Goal: Information Seeking & Learning: Understand process/instructions

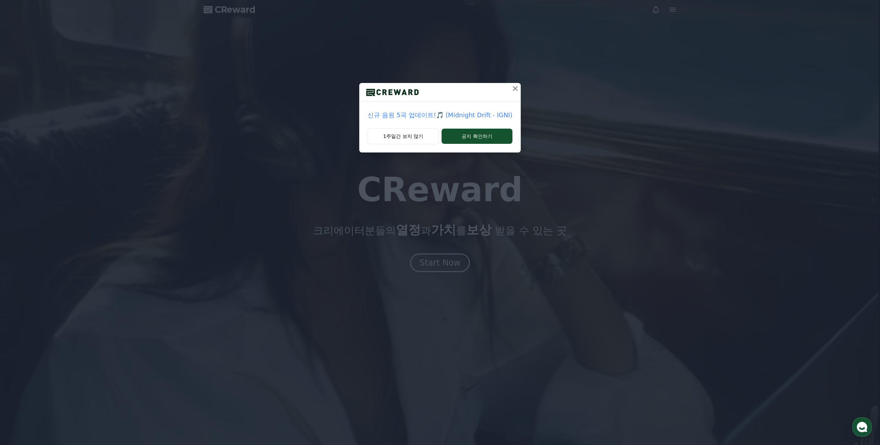
click at [511, 87] on icon at bounding box center [515, 88] width 8 height 8
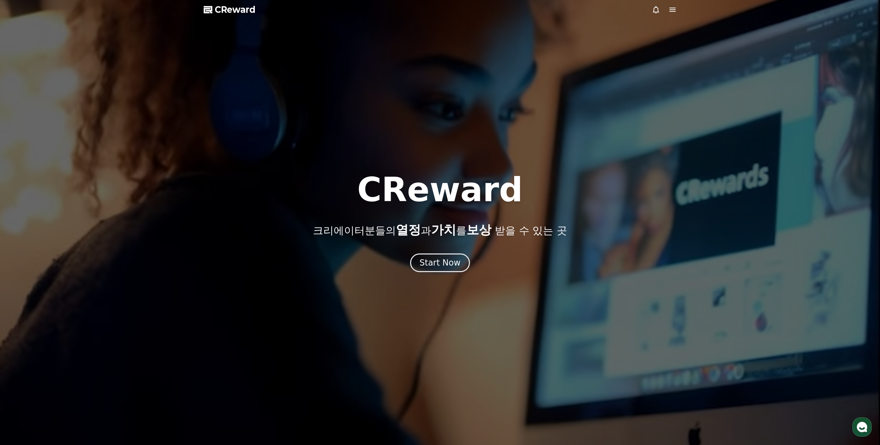
click at [671, 9] on icon at bounding box center [672, 10] width 6 height 4
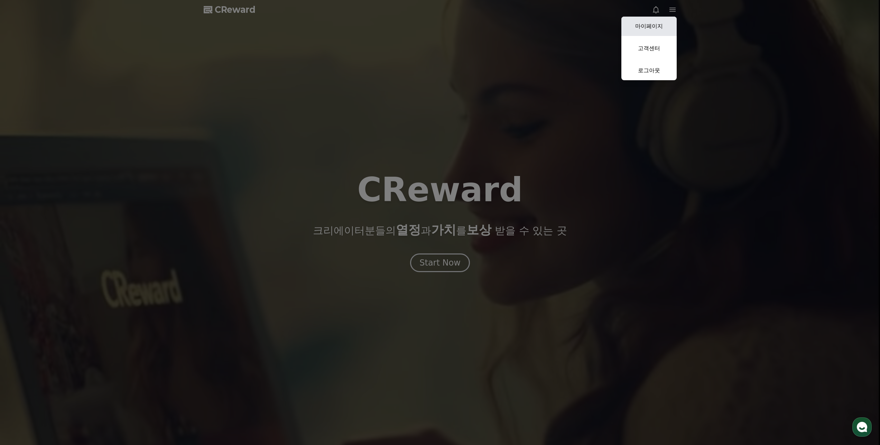
click at [667, 24] on link "마이페이지" at bounding box center [648, 26] width 55 height 19
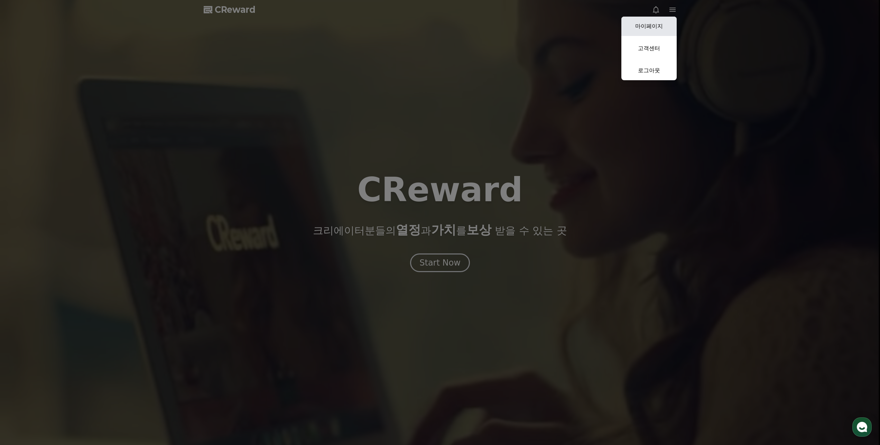
select select "**********"
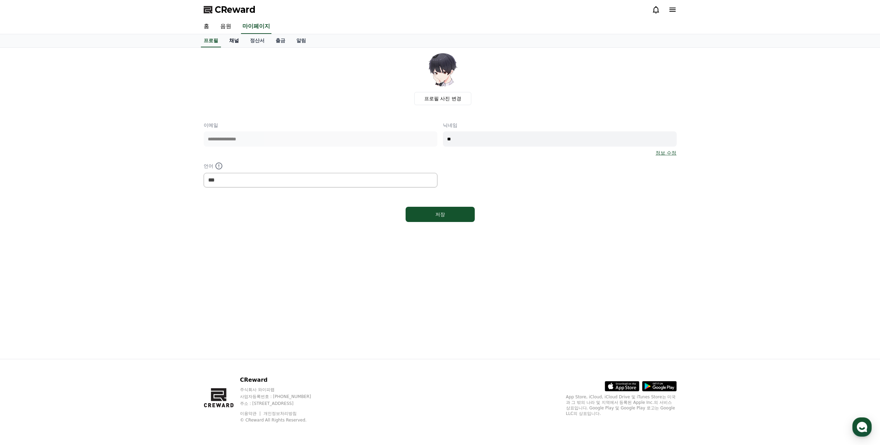
click at [235, 44] on link "채널" at bounding box center [234, 40] width 21 height 13
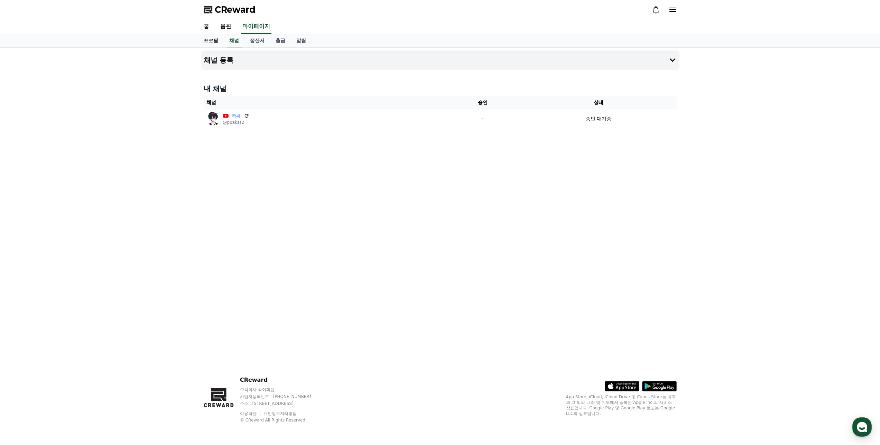
click at [205, 39] on link "프로필" at bounding box center [211, 40] width 26 height 13
select select "**********"
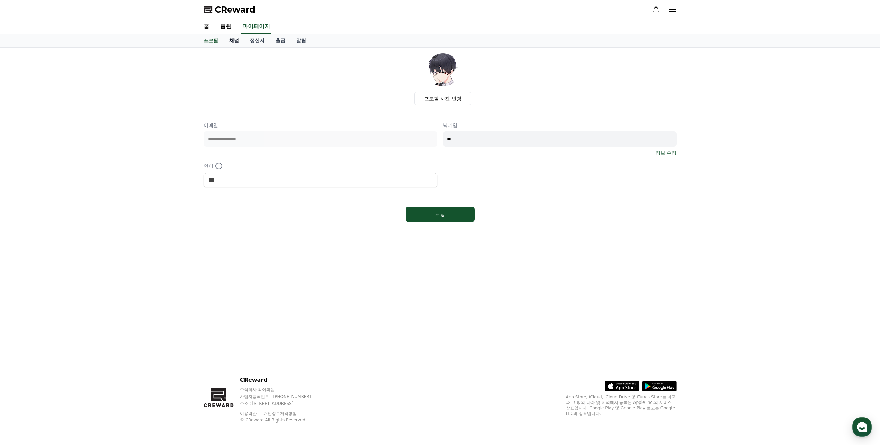
click at [231, 40] on link "채널" at bounding box center [234, 40] width 21 height 13
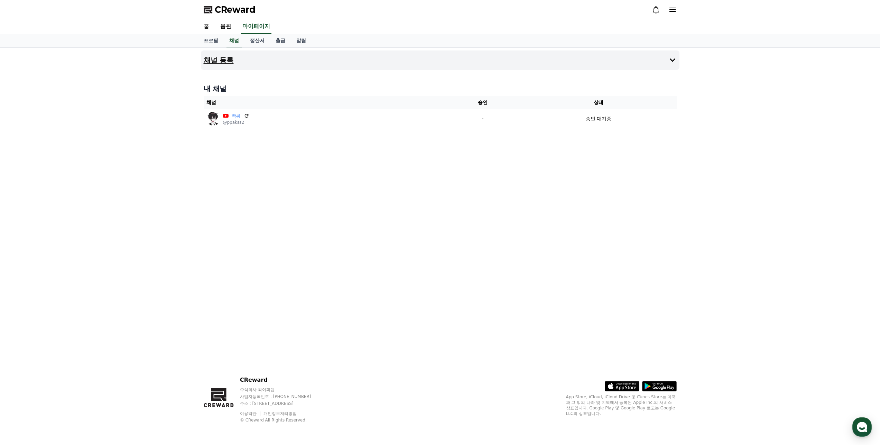
click at [248, 56] on button "채널 등록" at bounding box center [440, 59] width 478 height 19
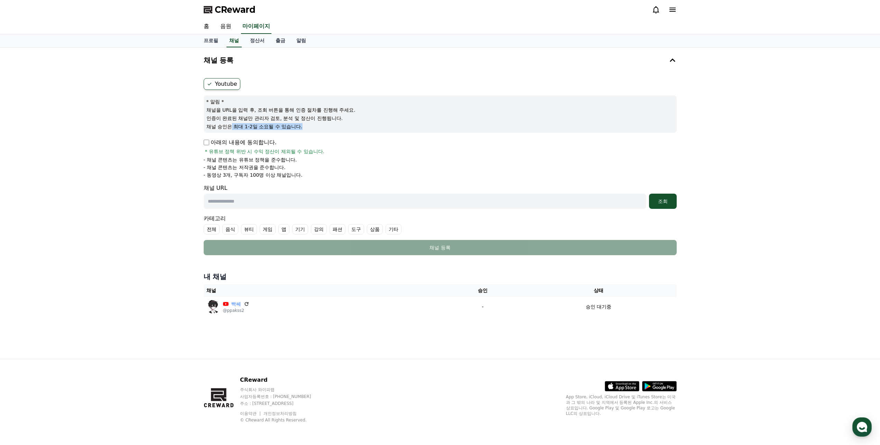
drag, startPoint x: 231, startPoint y: 127, endPoint x: 339, endPoint y: 124, distance: 107.9
click at [339, 124] on p "채널 승인은 최대 1-2일 소요될 수 있습니다." at bounding box center [439, 126] width 467 height 7
click at [340, 112] on p "채널을 URL을 입력 후, 조회 버튼을 통해 인증 절차를 진행해 주세요." at bounding box center [439, 109] width 467 height 7
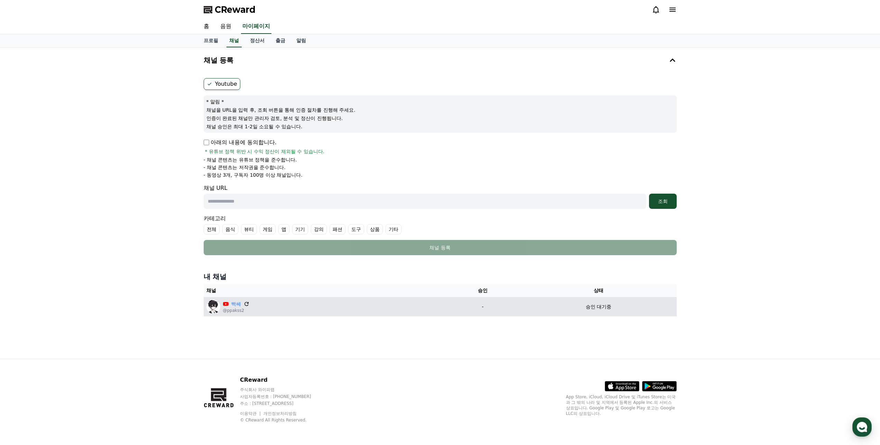
click at [246, 304] on icon at bounding box center [246, 304] width 6 height 6
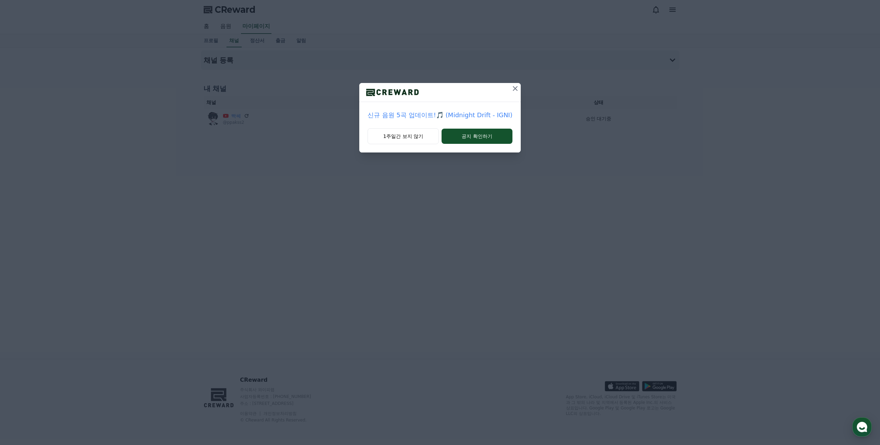
click at [507, 91] on div at bounding box center [439, 92] width 161 height 19
click at [511, 87] on icon at bounding box center [515, 88] width 8 height 8
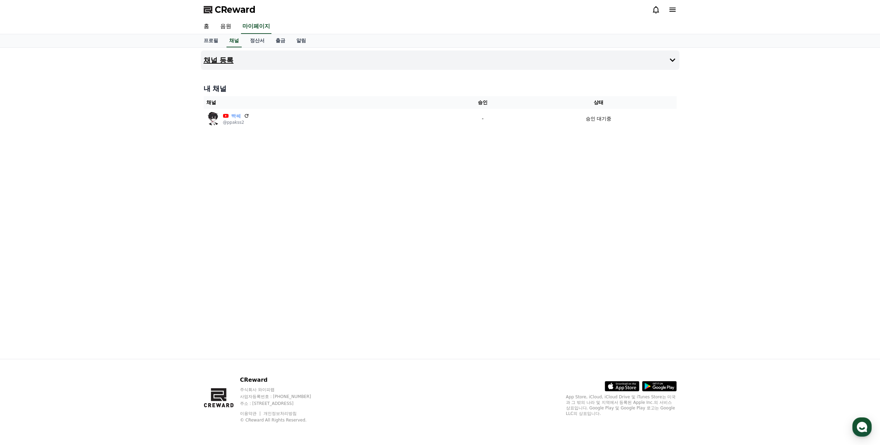
click at [261, 60] on button "채널 등록" at bounding box center [440, 59] width 478 height 19
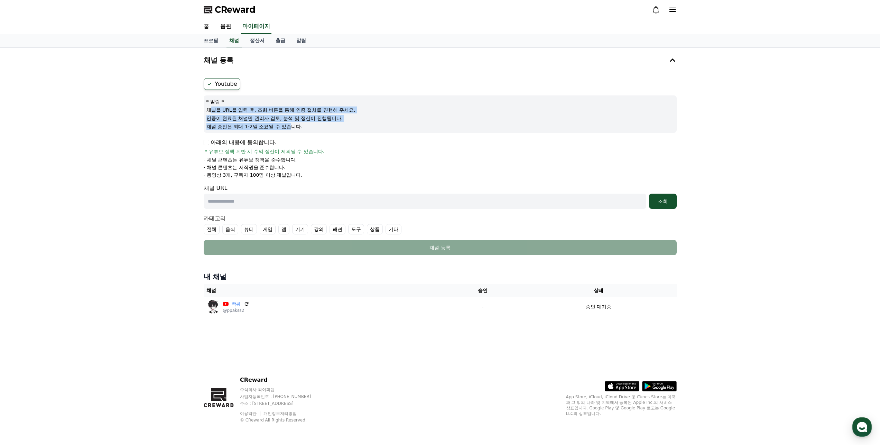
drag, startPoint x: 290, startPoint y: 126, endPoint x: 212, endPoint y: 110, distance: 79.5
click at [212, 110] on div "* 알림 * 채널을 URL을 입력 후, 조회 버튼을 통해 인증 절차를 진행해 주세요. 인증이 완료된 채널만 관리자 검토, 분석 및 정산이 진행…" at bounding box center [440, 113] width 473 height 37
click at [330, 114] on div "* 알림 * 채널을 URL을 입력 후, 조회 버튼을 통해 인증 절차를 진행해 주세요. 인증이 완료된 채널만 관리자 검토, 분석 및 정산이 진행…" at bounding box center [440, 113] width 473 height 37
click at [305, 42] on link "알림" at bounding box center [301, 40] width 21 height 13
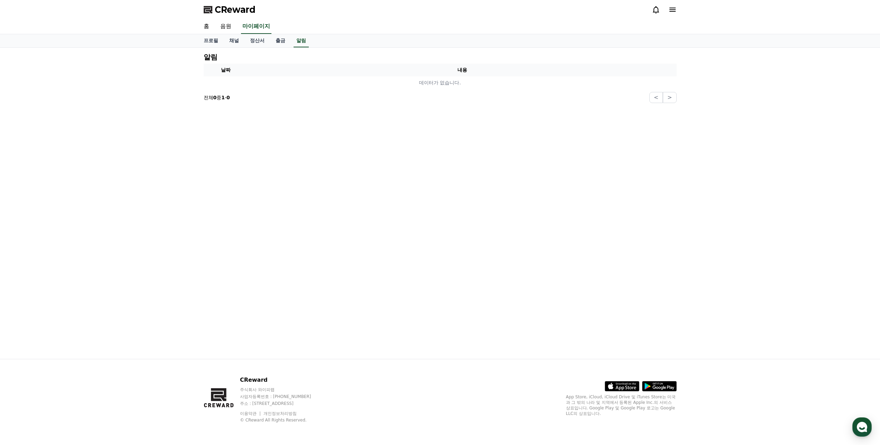
click at [676, 7] on div "CReward" at bounding box center [440, 9] width 484 height 19
click at [657, 8] on icon at bounding box center [655, 9] width 6 height 7
click at [653, 7] on icon at bounding box center [655, 10] width 8 height 8
click at [229, 38] on link "채널" at bounding box center [234, 40] width 21 height 13
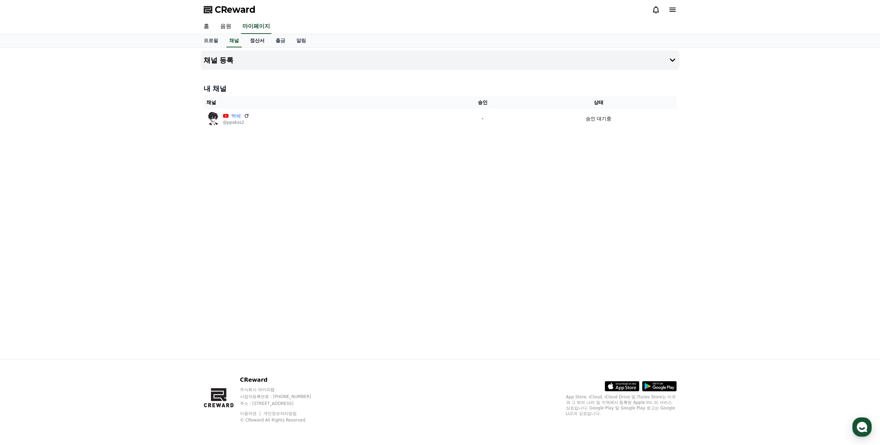
click at [245, 41] on link "정산서" at bounding box center [257, 40] width 26 height 13
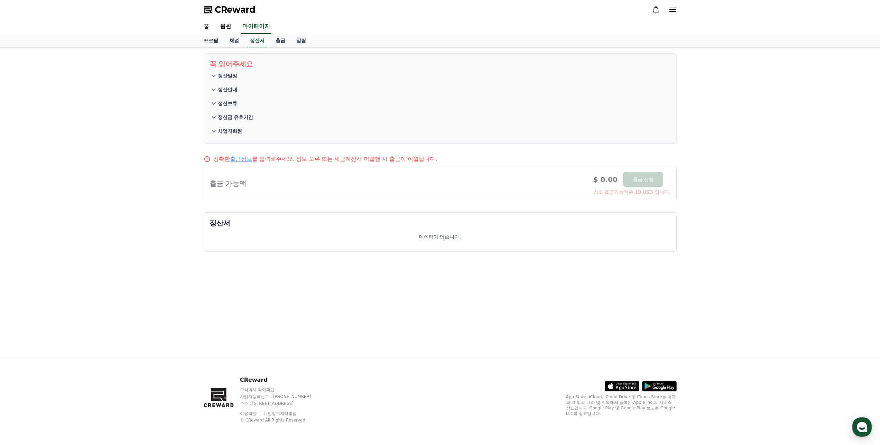
click at [216, 41] on link "프로필" at bounding box center [211, 40] width 26 height 13
select select "**********"
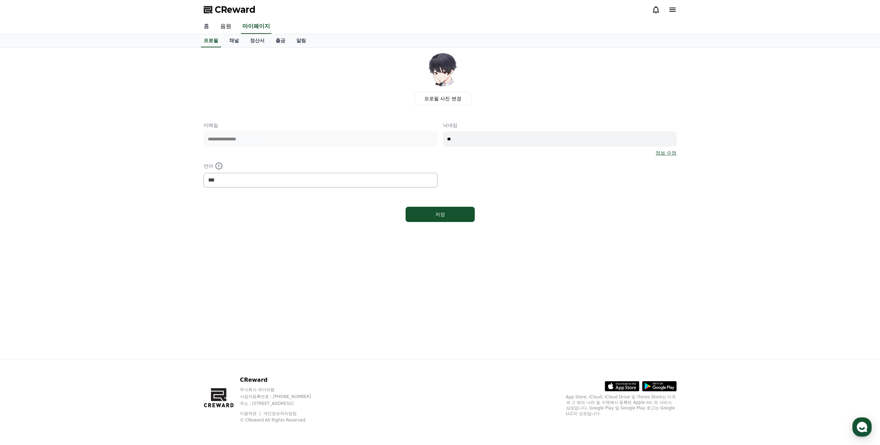
click at [210, 26] on link "홈" at bounding box center [206, 26] width 17 height 15
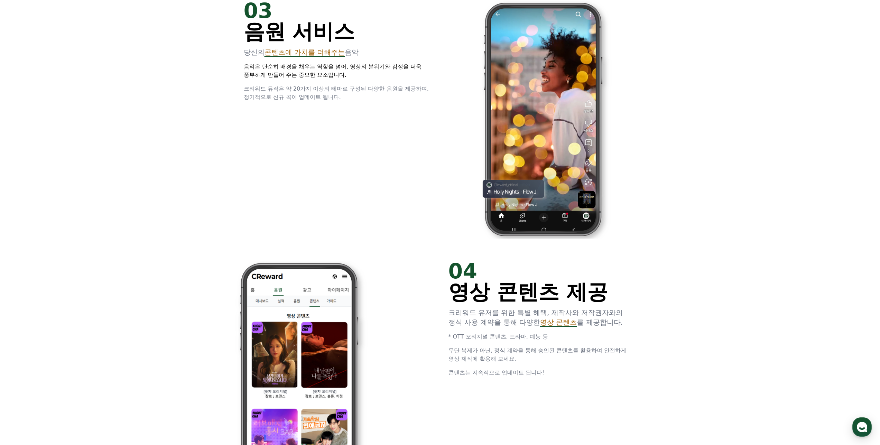
drag, startPoint x: 212, startPoint y: 196, endPoint x: 195, endPoint y: 252, distance: 58.3
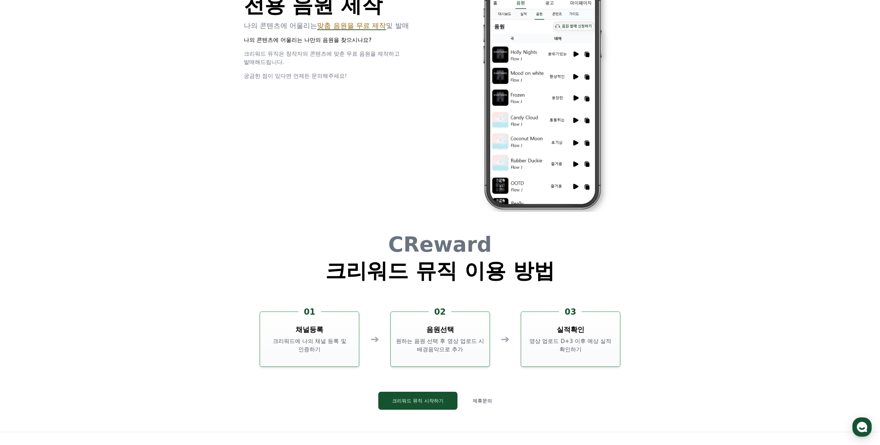
scroll to position [1872, 0]
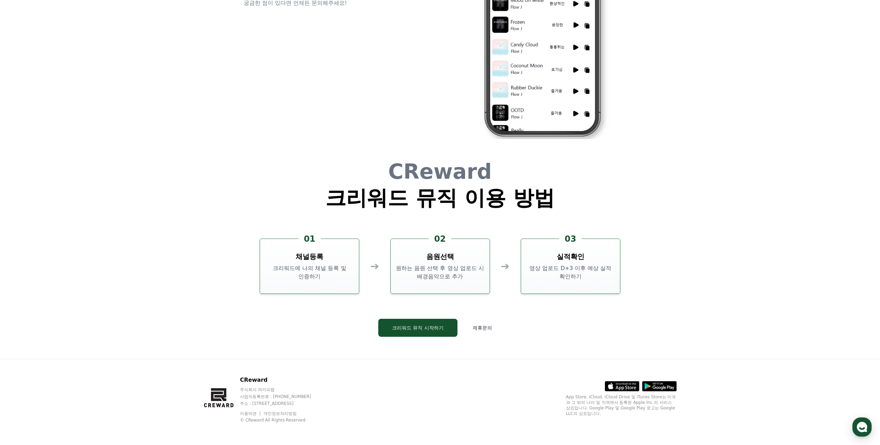
drag, startPoint x: 169, startPoint y: 269, endPoint x: 175, endPoint y: 320, distance: 51.2
click at [493, 334] on button "제휴문의" at bounding box center [482, 328] width 39 height 18
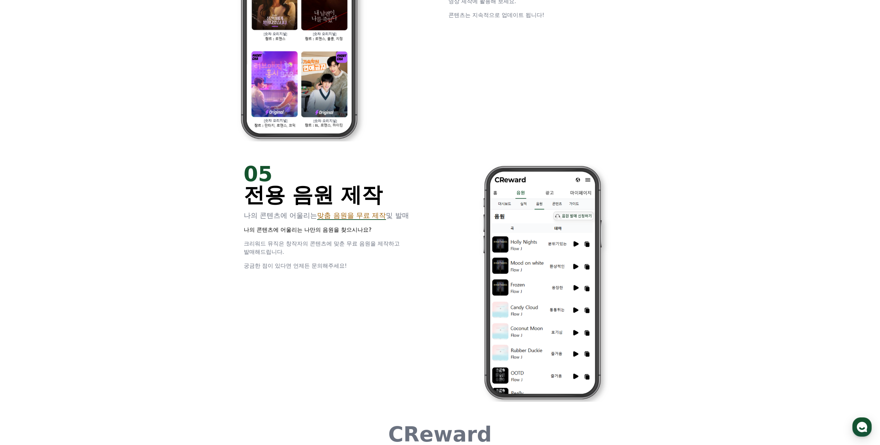
scroll to position [0, 0]
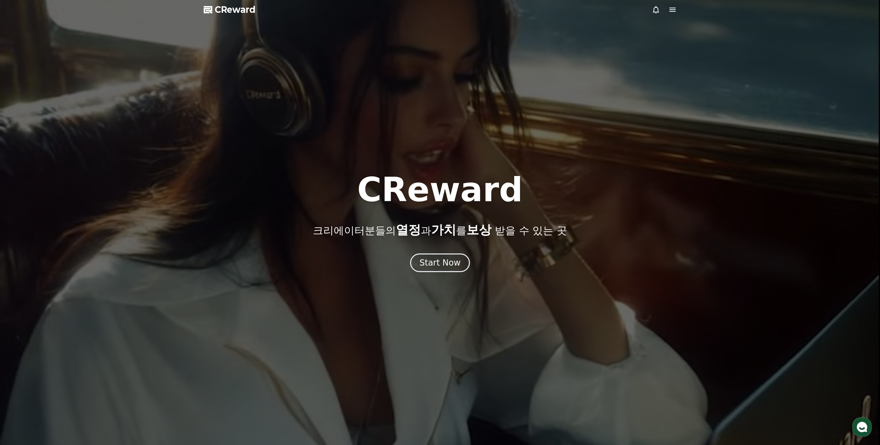
drag, startPoint x: 670, startPoint y: 141, endPoint x: 699, endPoint y: -36, distance: 179.3
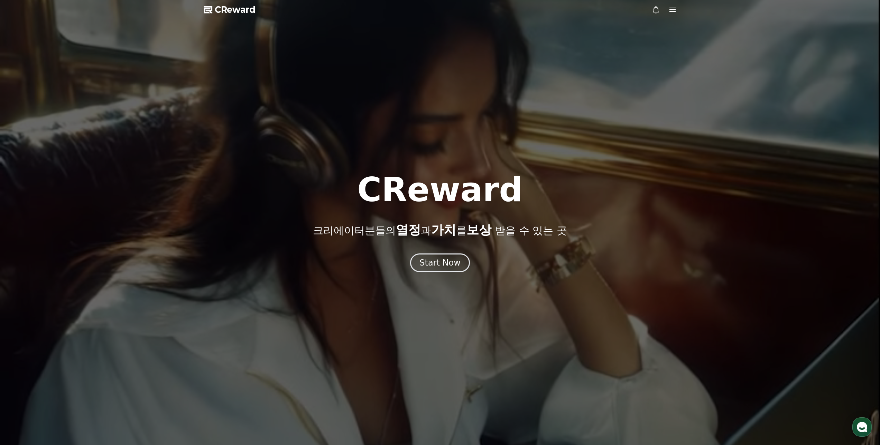
click at [672, 8] on icon at bounding box center [672, 10] width 6 height 4
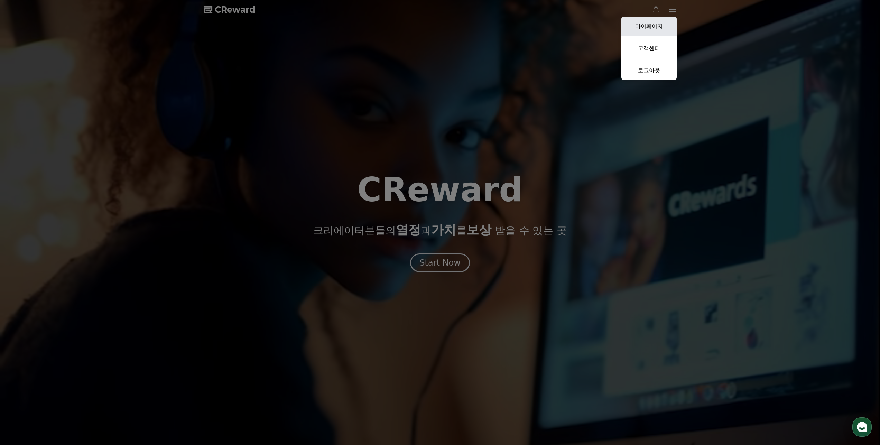
click at [652, 26] on link "마이페이지" at bounding box center [648, 26] width 55 height 19
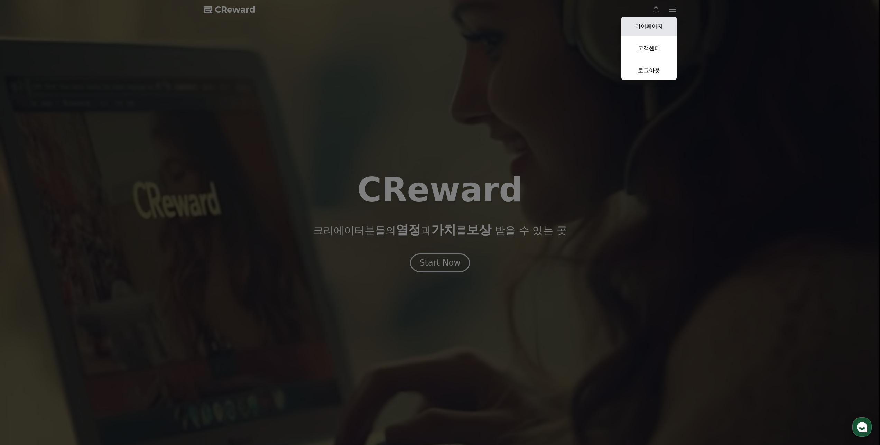
select select "**********"
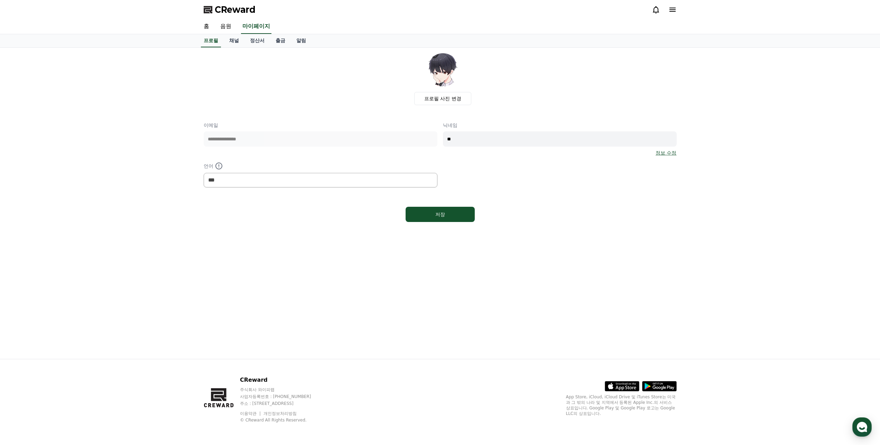
click at [671, 3] on div "CReward" at bounding box center [440, 9] width 484 height 19
click at [672, 10] on icon at bounding box center [672, 10] width 6 height 4
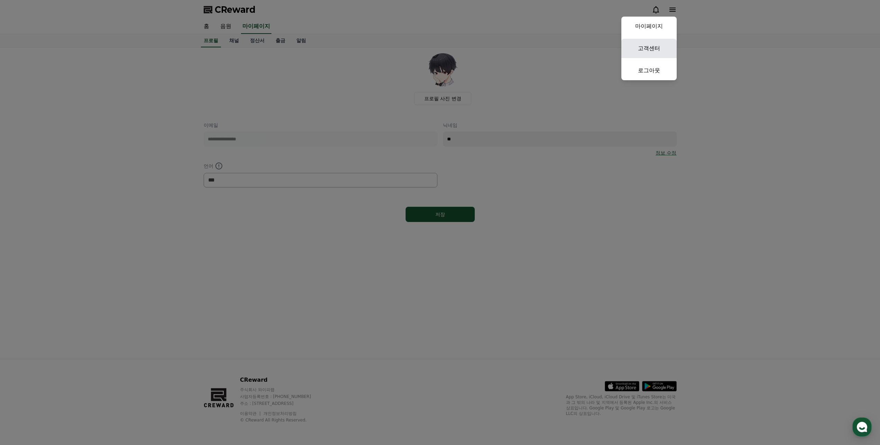
click at [654, 48] on link "고객센터" at bounding box center [648, 48] width 55 height 19
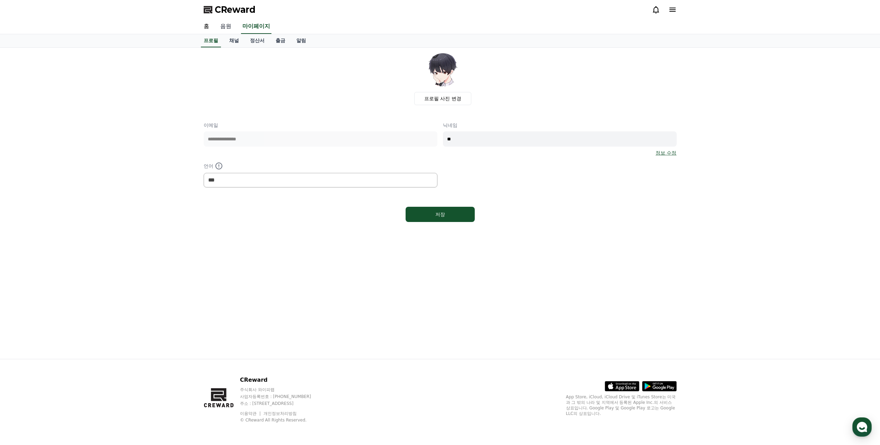
click at [222, 27] on link "음원" at bounding box center [226, 26] width 22 height 15
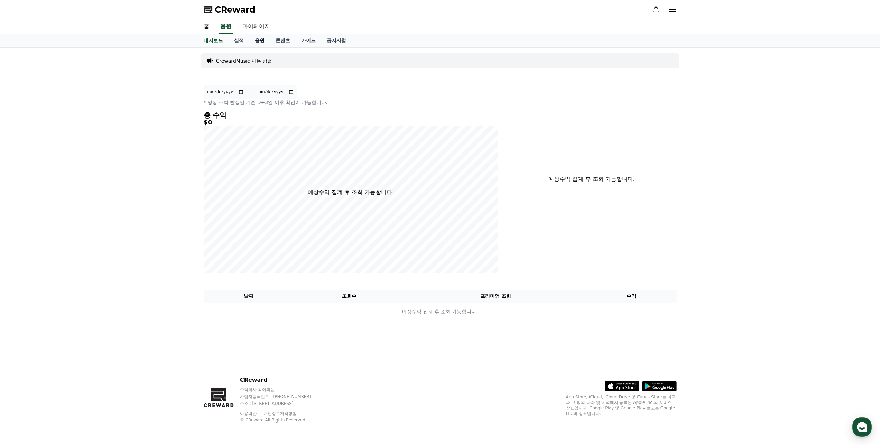
click at [259, 41] on link "음원" at bounding box center [259, 40] width 21 height 13
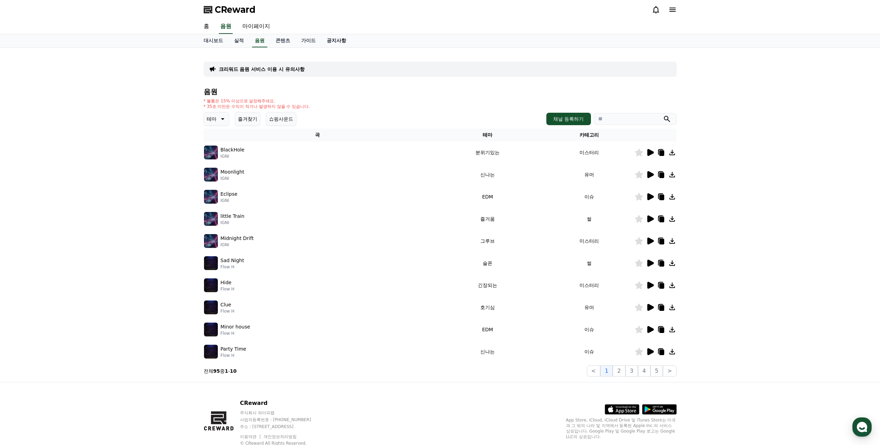
click at [340, 40] on link "공지사항" at bounding box center [336, 40] width 30 height 13
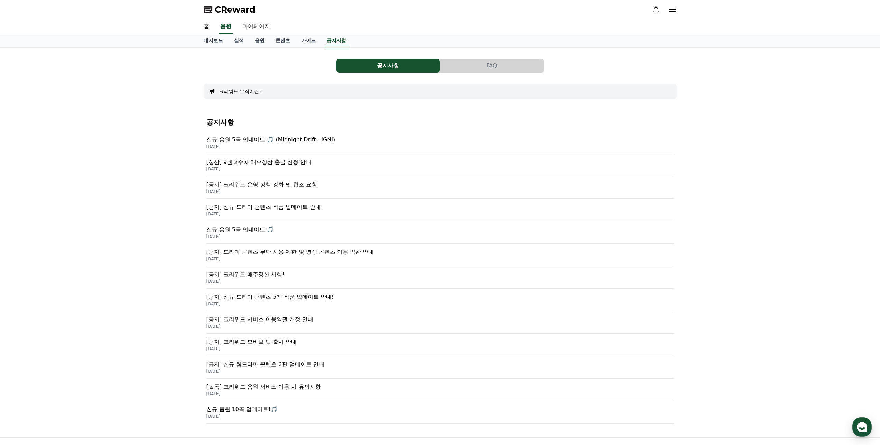
click at [480, 65] on button "FAQ" at bounding box center [491, 66] width 103 height 14
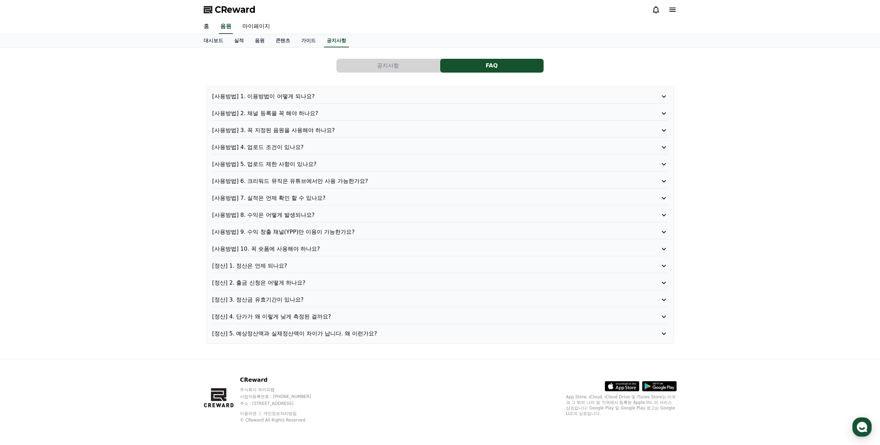
click at [337, 116] on p "[사용방법] 2. 채널 등록을 꼭 해야 하나요?" at bounding box center [421, 113] width 419 height 8
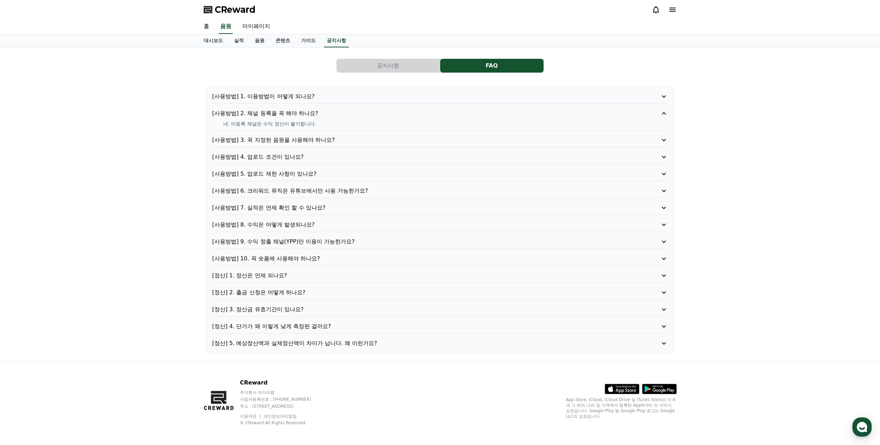
click at [337, 116] on p "[사용방법] 2. 채널 등록을 꼭 해야 하나요?" at bounding box center [421, 113] width 419 height 8
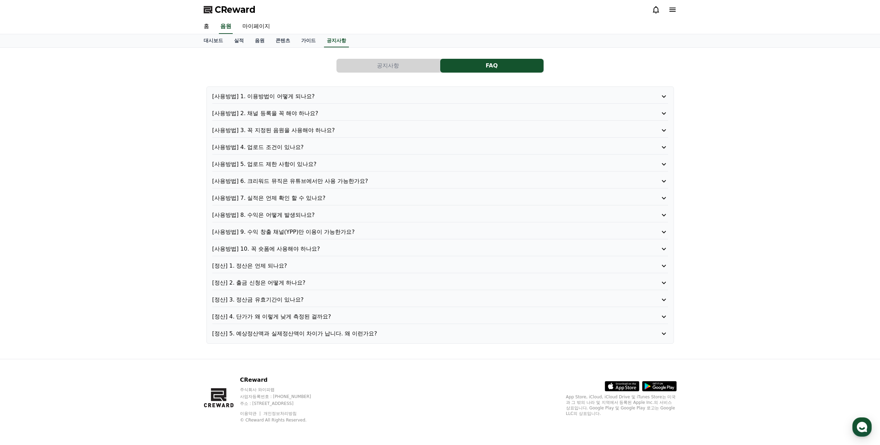
click at [296, 146] on p "[사용방법] 4. 업로드 조건이 있나요?" at bounding box center [421, 147] width 419 height 8
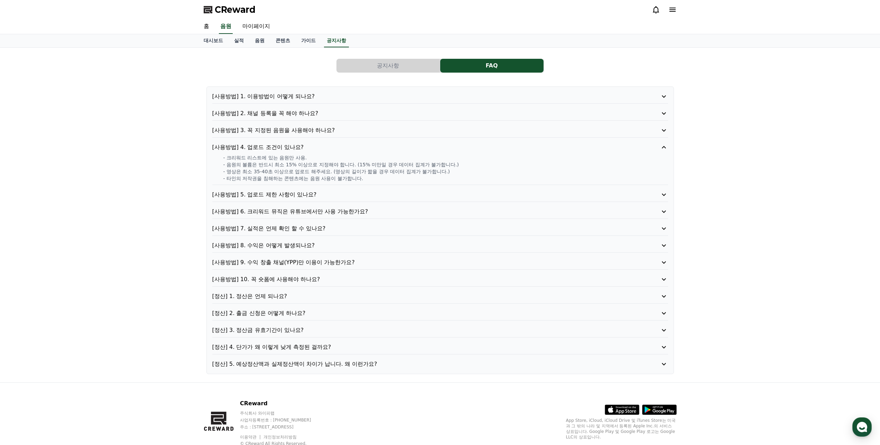
click at [296, 146] on p "[사용방법] 4. 업로드 조건이 있나요?" at bounding box center [421, 147] width 419 height 8
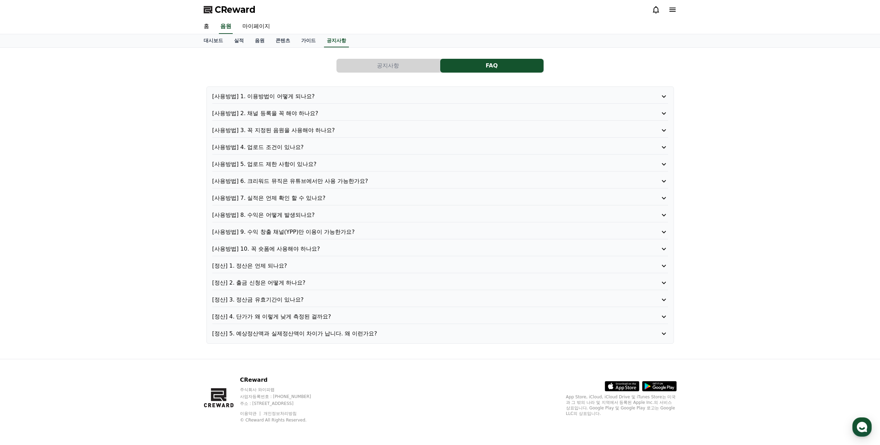
click at [321, 181] on p "[사용방법] 6. 크리워드 뮤직은 유튜브에서만 사용 가능한가요?" at bounding box center [421, 181] width 419 height 8
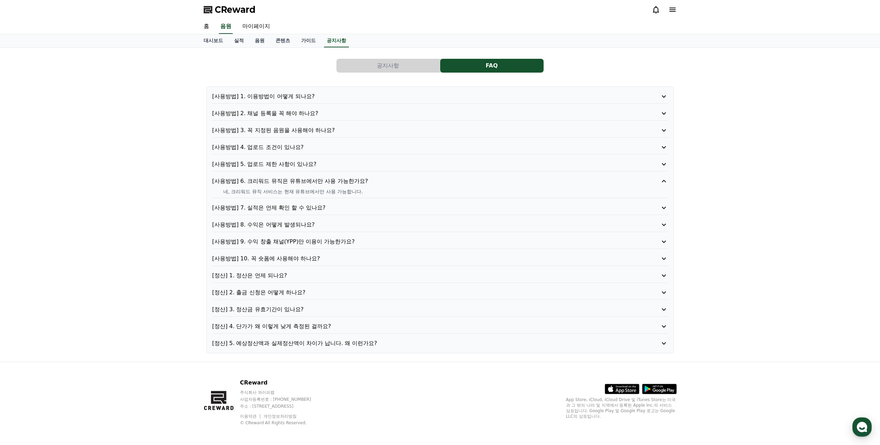
click at [321, 181] on p "[사용방법] 6. 크리워드 뮤직은 유튜브에서만 사용 가능한가요?" at bounding box center [421, 181] width 419 height 8
